Goal: Find specific page/section: Find specific page/section

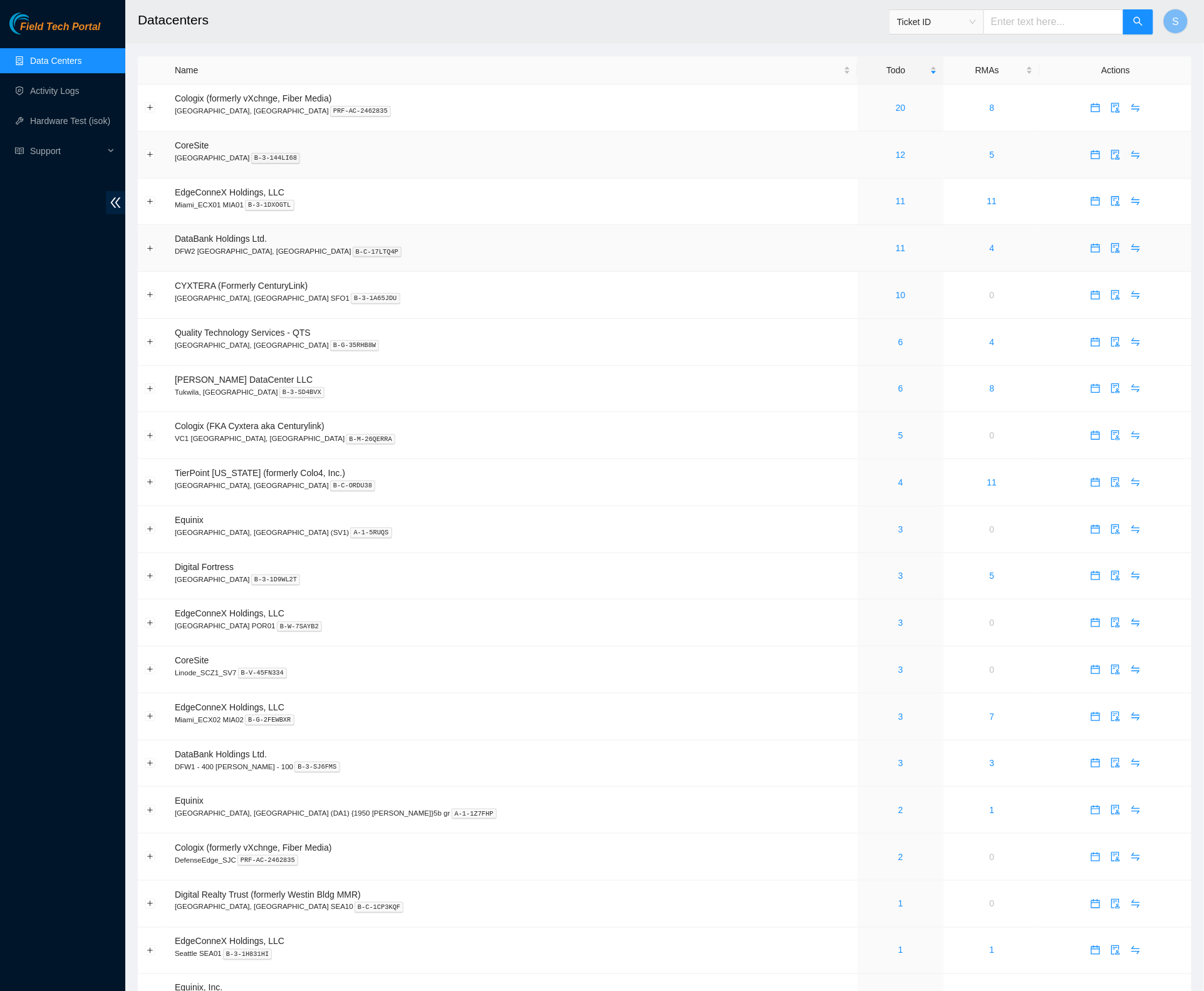
drag, startPoint x: 505, startPoint y: 233, endPoint x: 619, endPoint y: 167, distance: 131.7
click at [505, 234] on td "DataBank Holdings Ltd. DFW2 Richardson, TX B-C-17LTQ4P" at bounding box center [512, 248] width 690 height 47
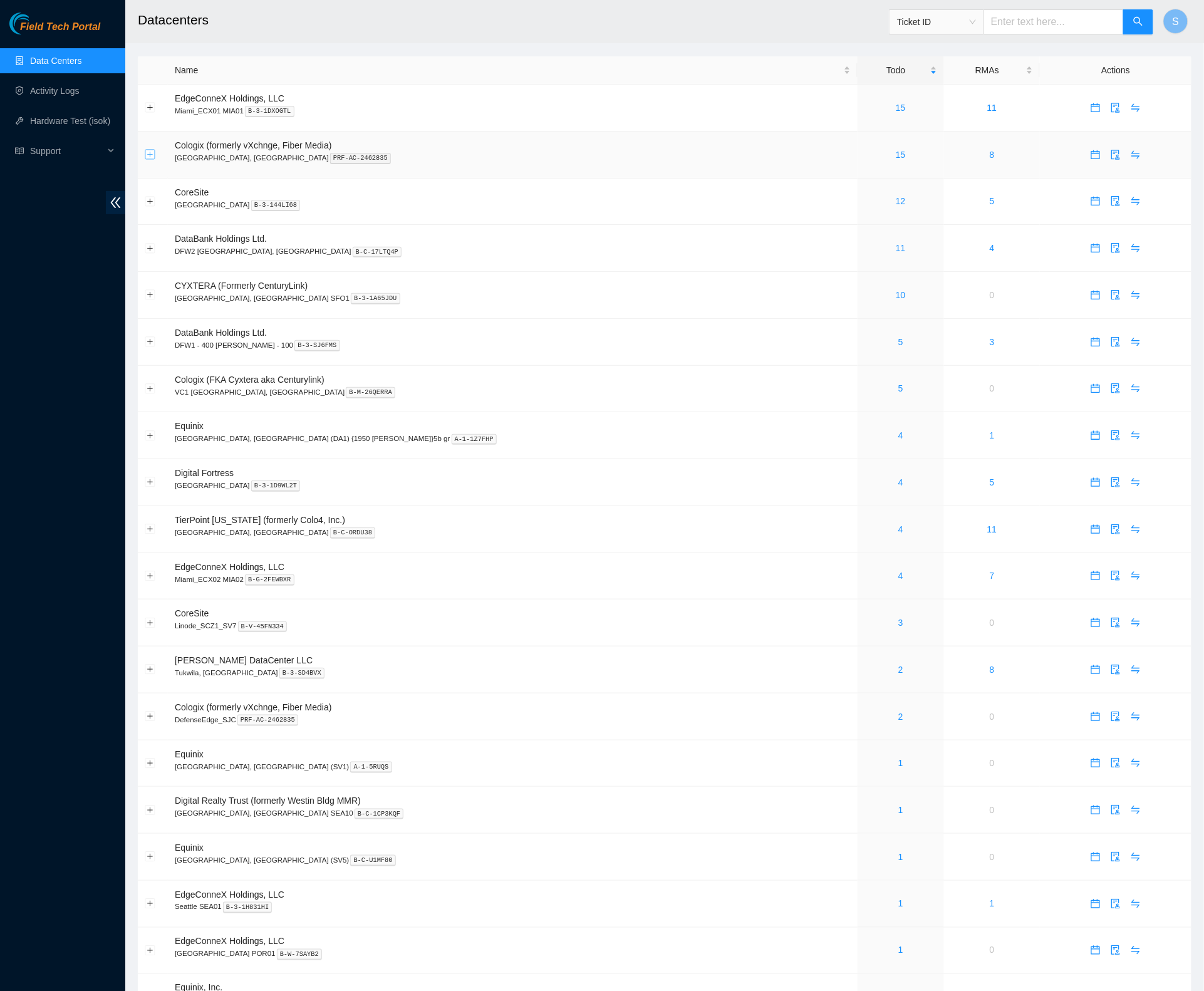
click at [151, 156] on button "Expand row" at bounding box center [150, 155] width 10 height 10
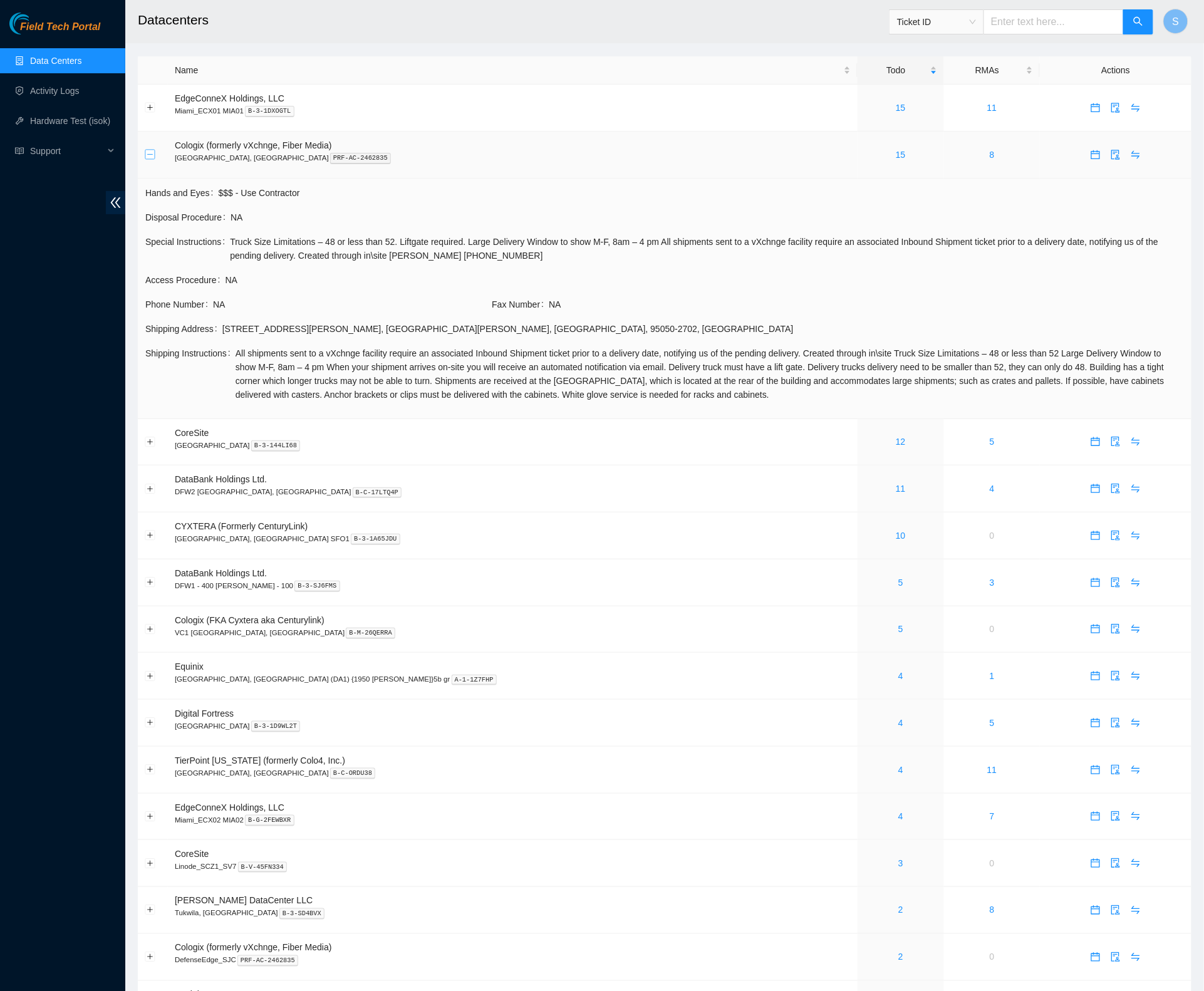
click at [151, 156] on button "Collapse row" at bounding box center [150, 155] width 10 height 10
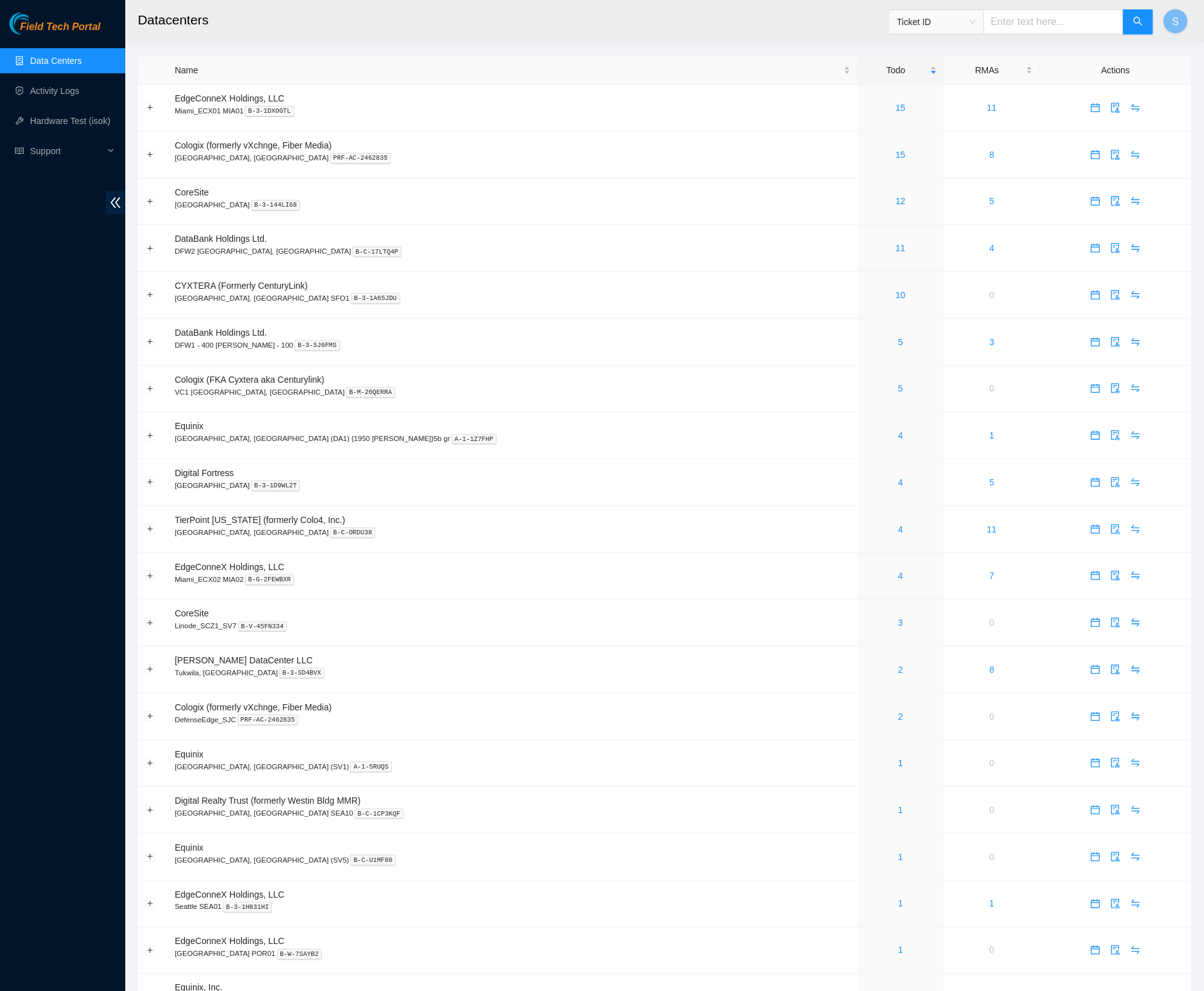
click at [313, 28] on h2 "Datacenters" at bounding box center [550, 20] width 824 height 40
click at [1165, 19] on button "S" at bounding box center [1176, 21] width 25 height 25
click at [773, 13] on h2 "Datacenters" at bounding box center [550, 20] width 824 height 40
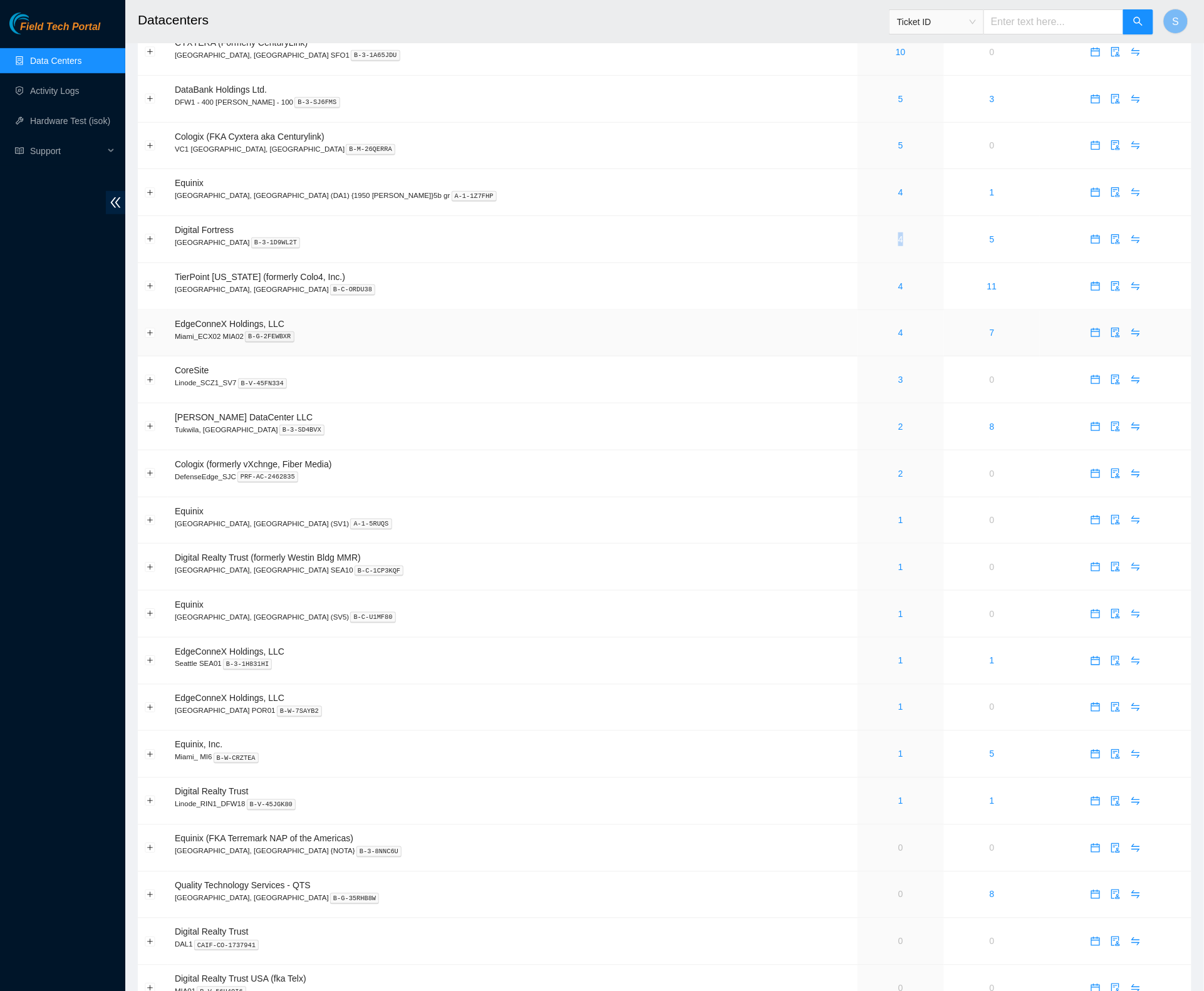
scroll to position [311, 0]
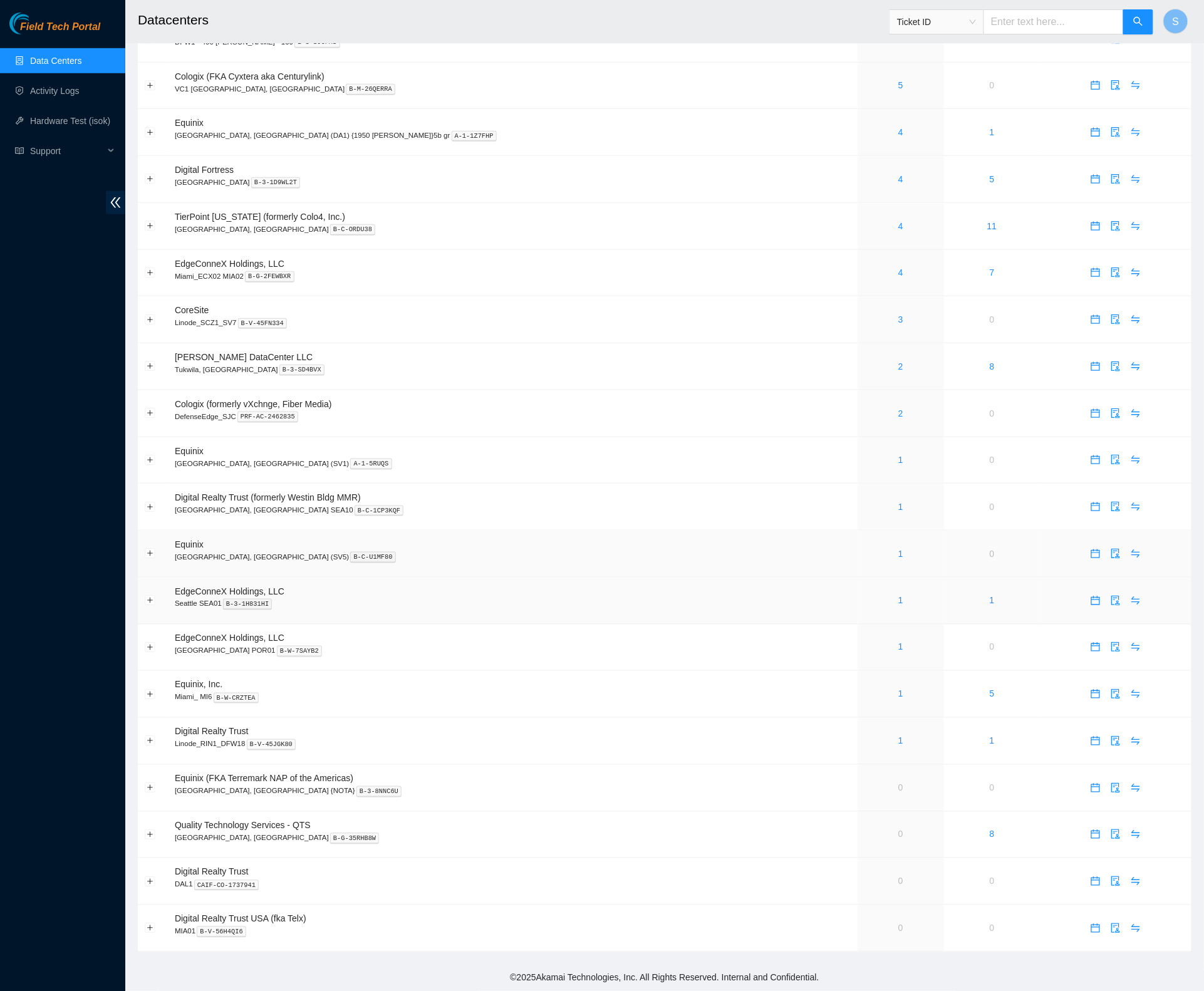
click at [865, 552] on div "1" at bounding box center [900, 554] width 72 height 14
click at [898, 503] on link "1" at bounding box center [900, 507] width 5 height 10
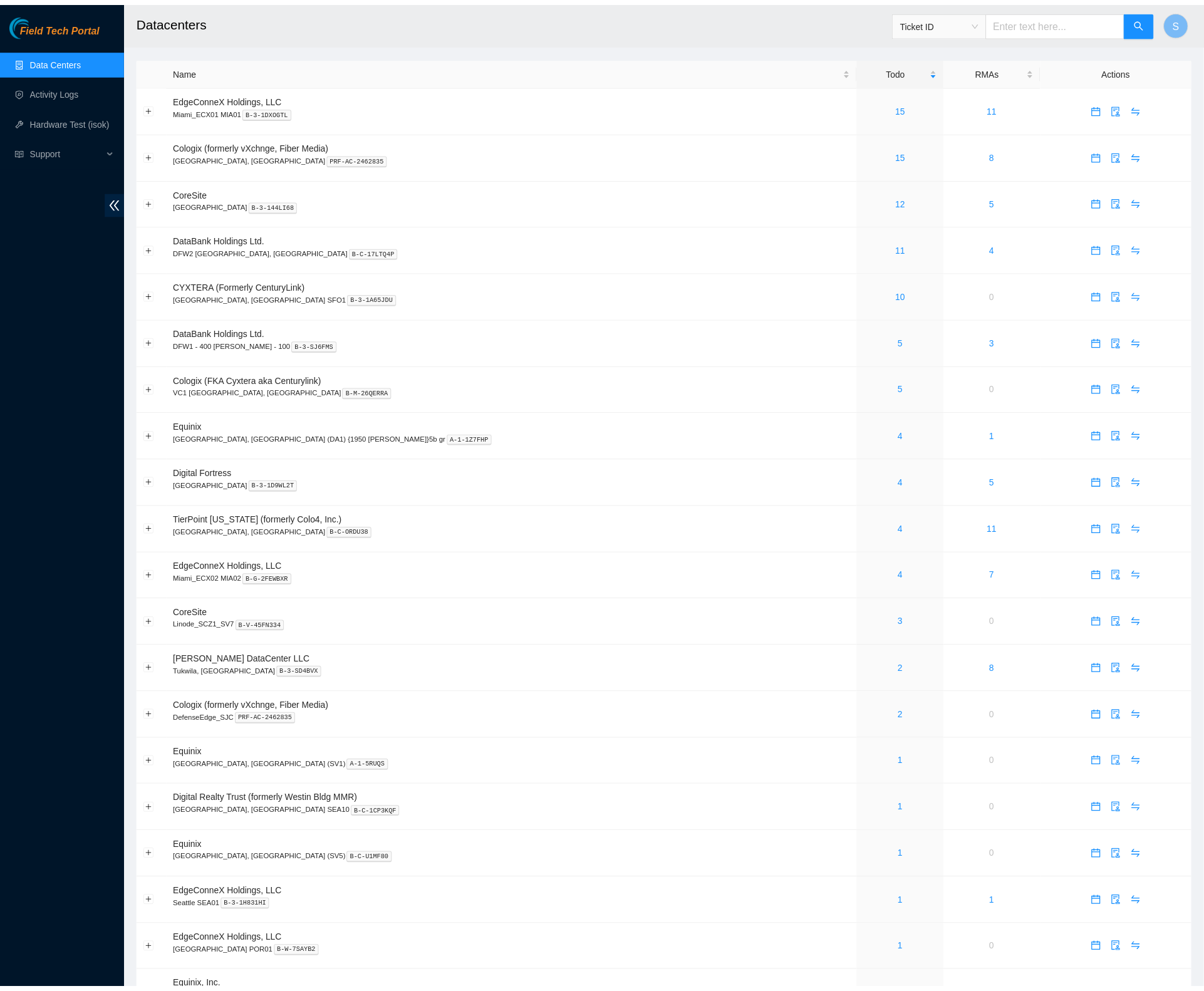
scroll to position [311, 0]
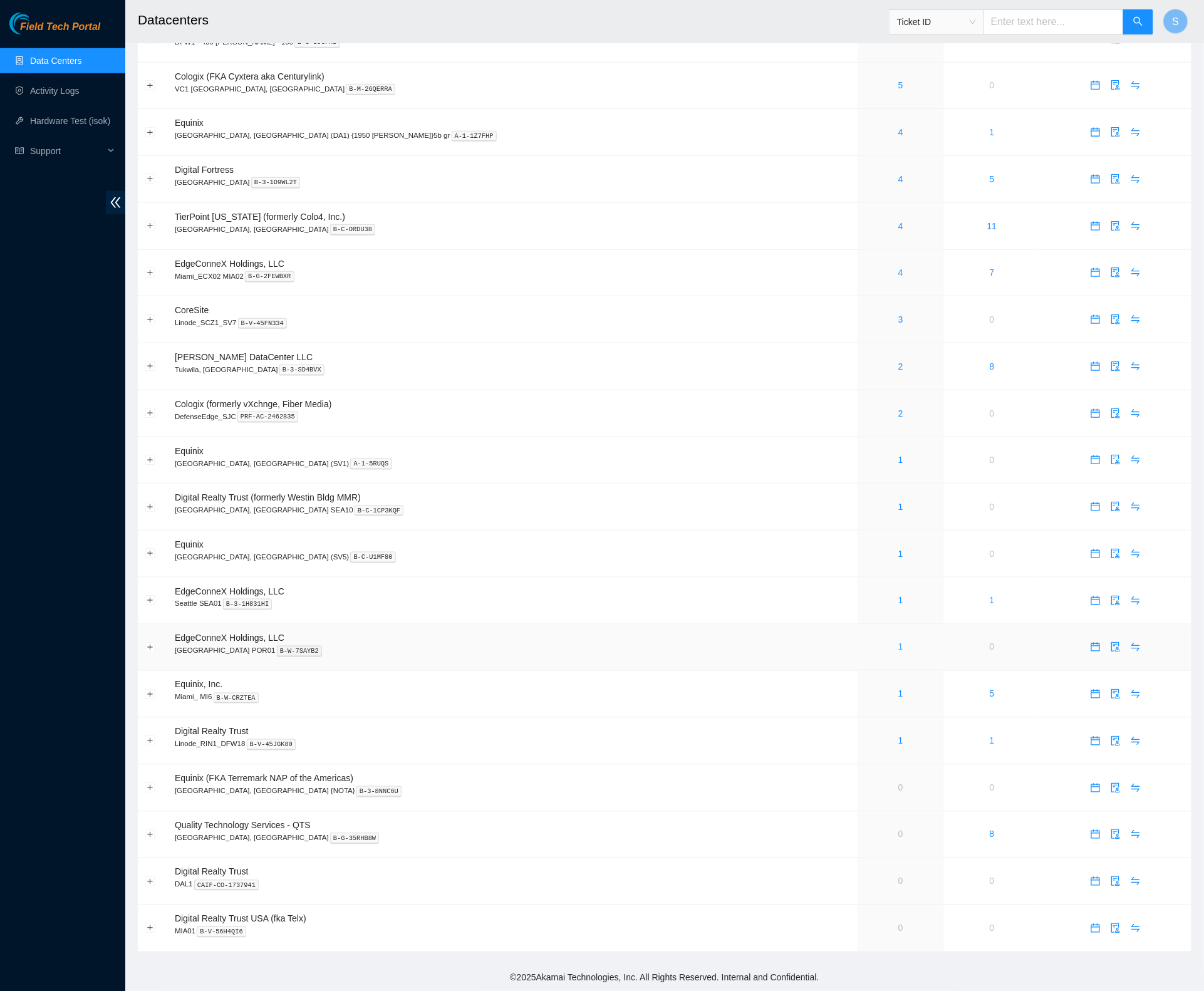
click at [898, 645] on link "1" at bounding box center [900, 647] width 5 height 10
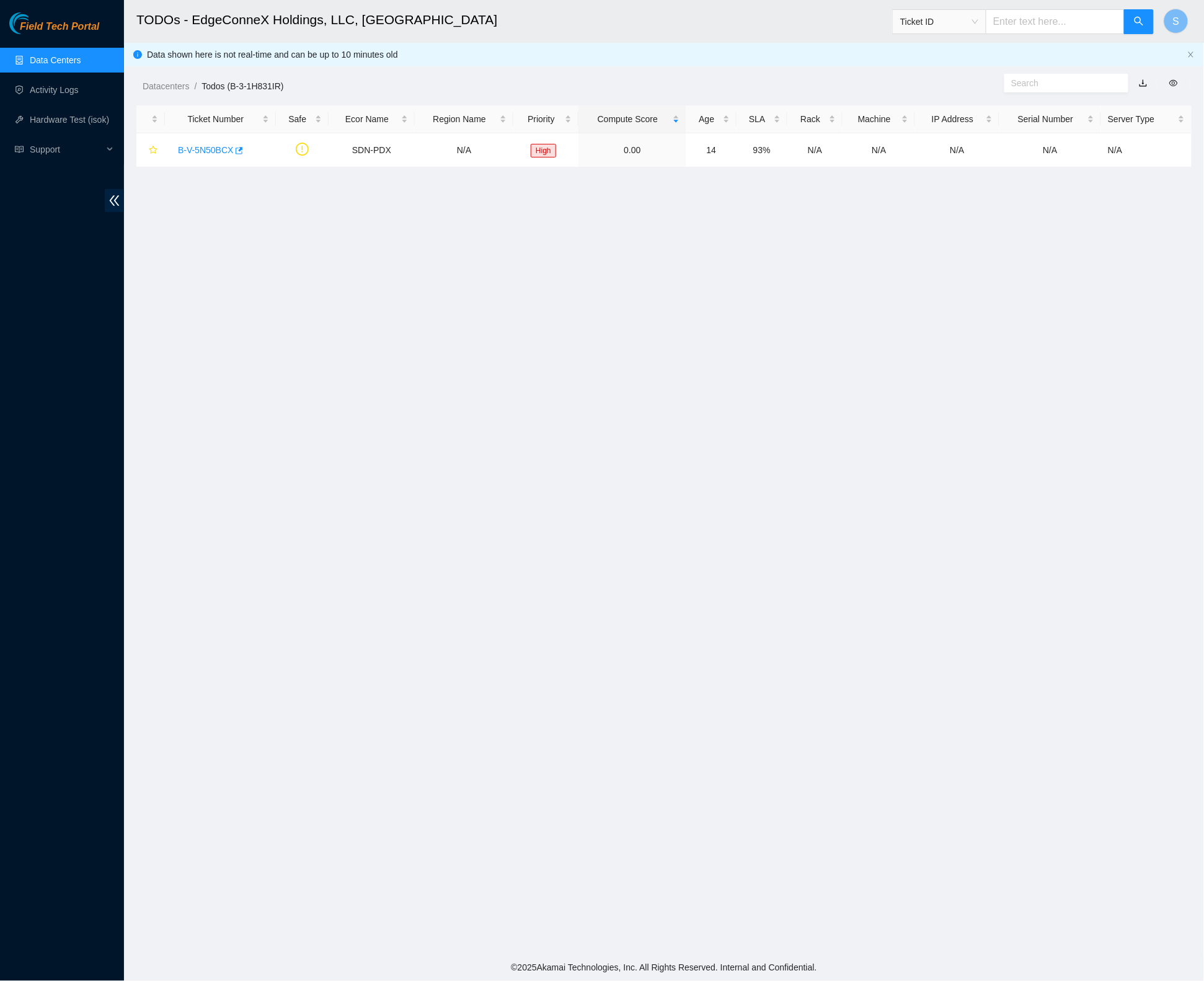
click at [82, 25] on span "Field Tech Portal" at bounding box center [60, 26] width 79 height 12
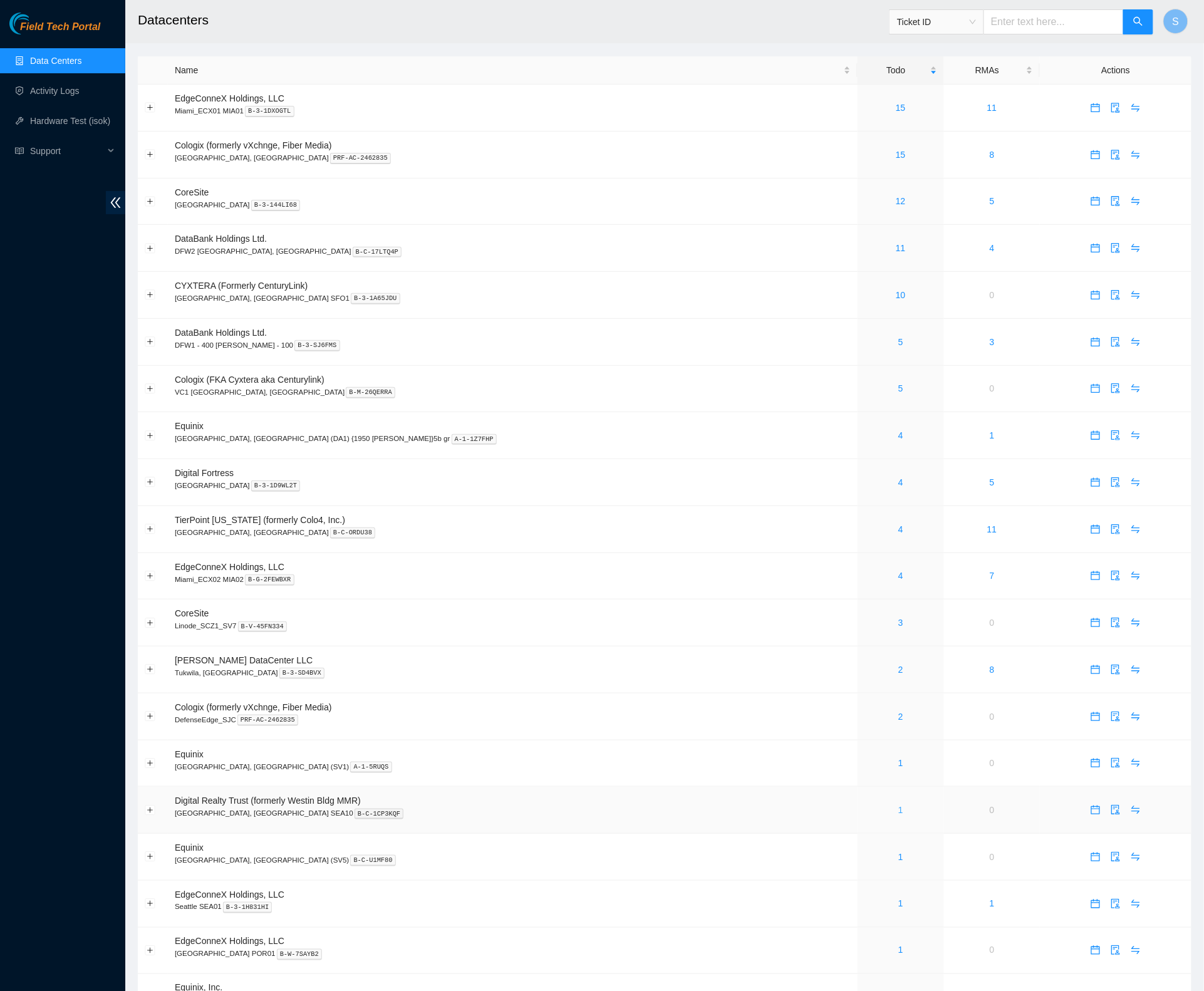
click at [898, 815] on link "1" at bounding box center [900, 810] width 5 height 10
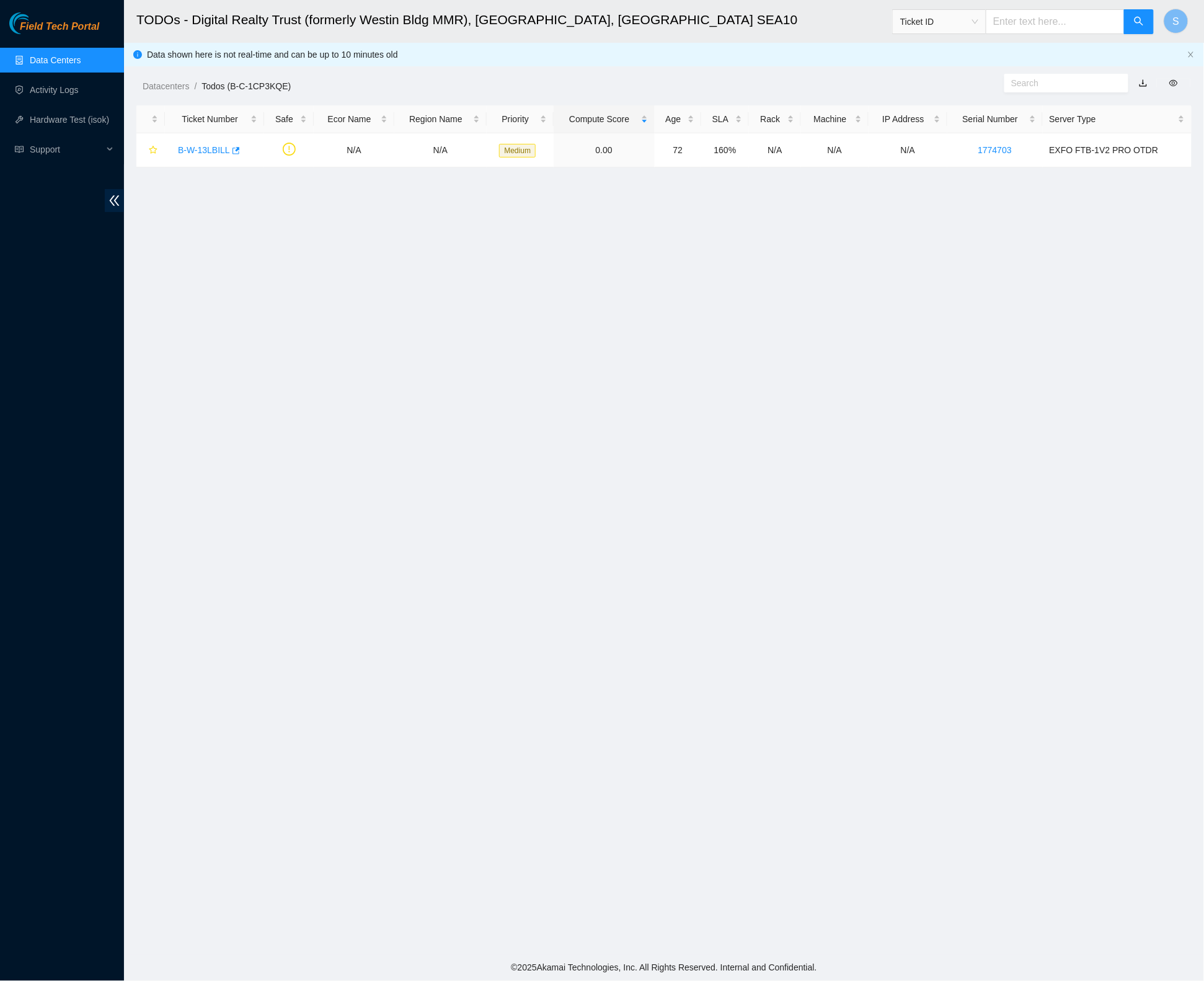
click at [87, 31] on span "Field Tech Portal" at bounding box center [60, 26] width 79 height 12
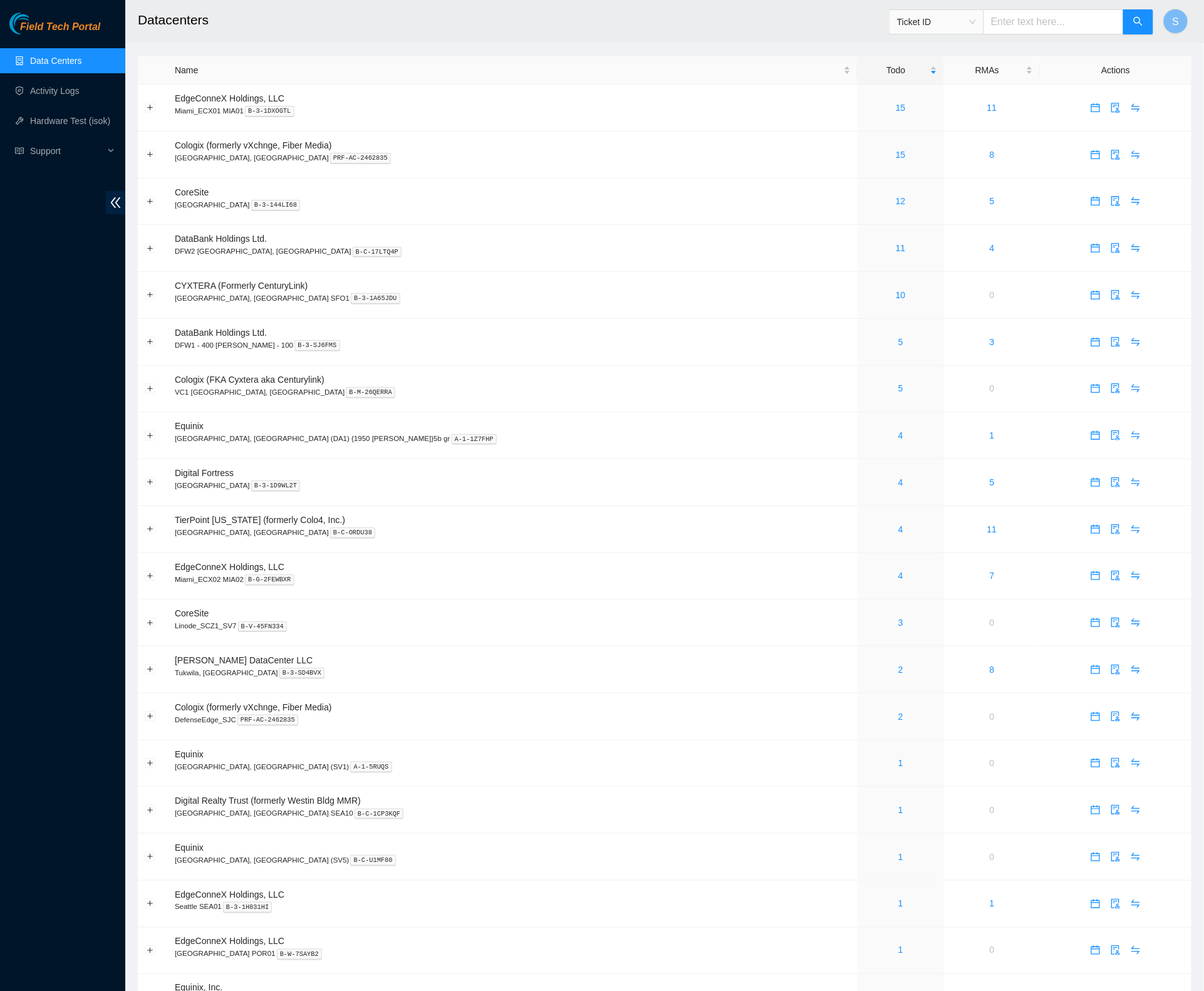
click at [325, 33] on h2 "Datacenters" at bounding box center [550, 20] width 824 height 40
